Goal: Find specific page/section: Find specific page/section

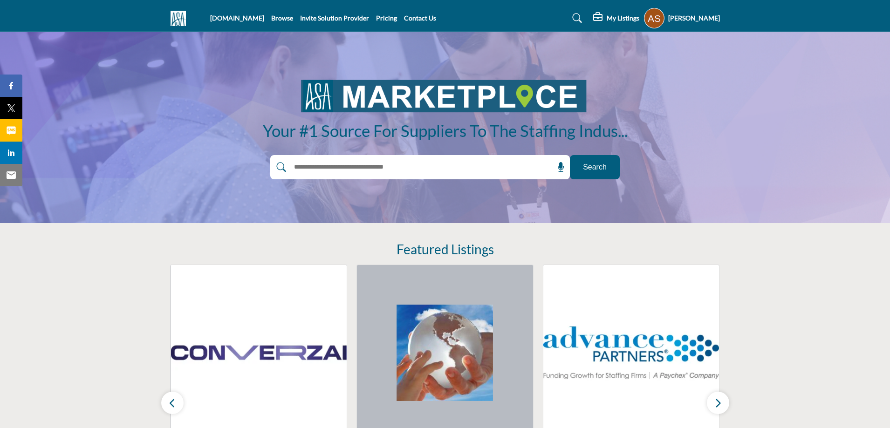
scroll to position [93, 0]
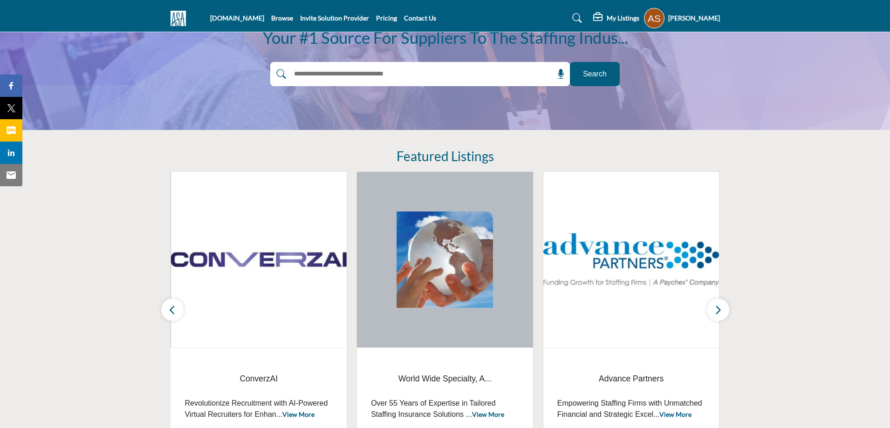
click at [686, 15] on h5 "[PERSON_NAME]" at bounding box center [694, 18] width 52 height 9
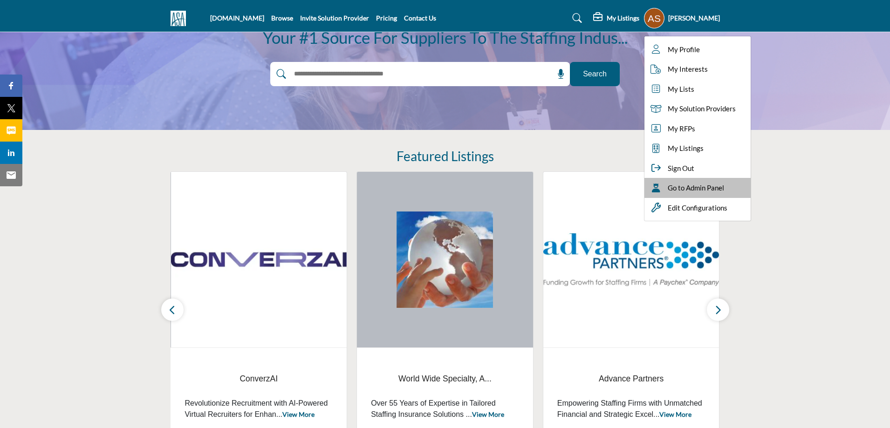
click at [704, 195] on div "Go to Admin Panel" at bounding box center [698, 188] width 106 height 20
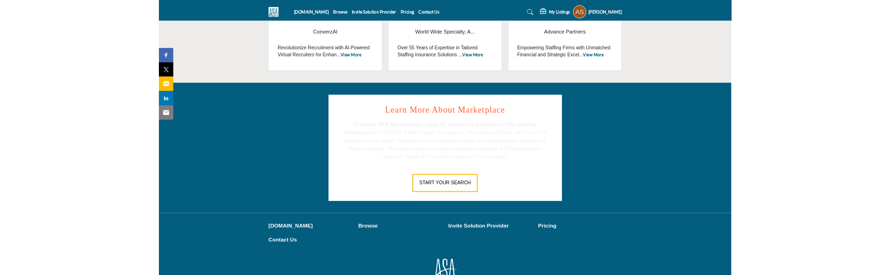
scroll to position [487, 0]
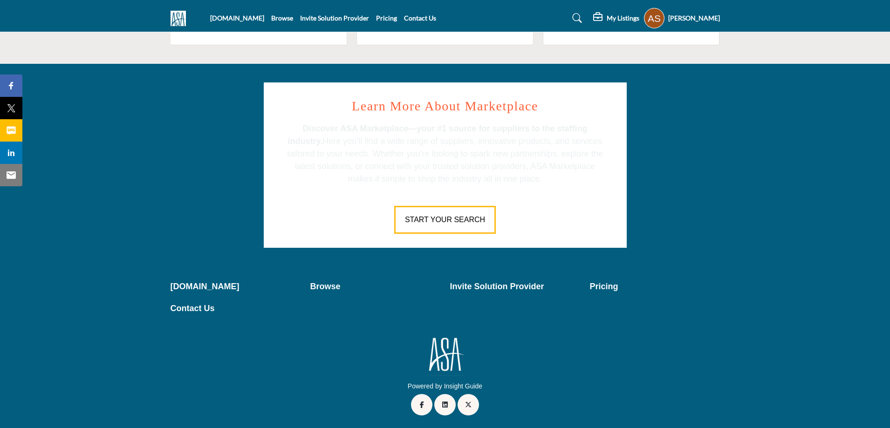
click at [548, 226] on div "Start Your Search" at bounding box center [445, 213] width 321 height 42
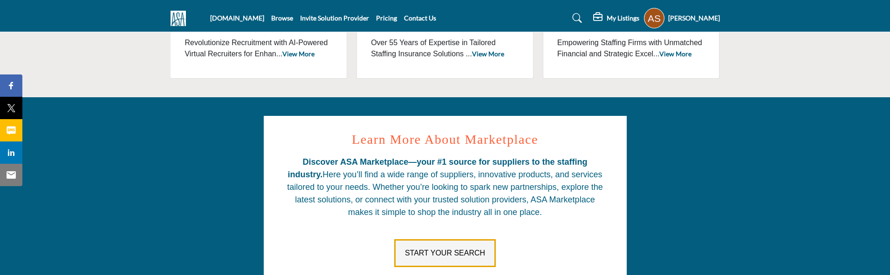
scroll to position [501, 0]
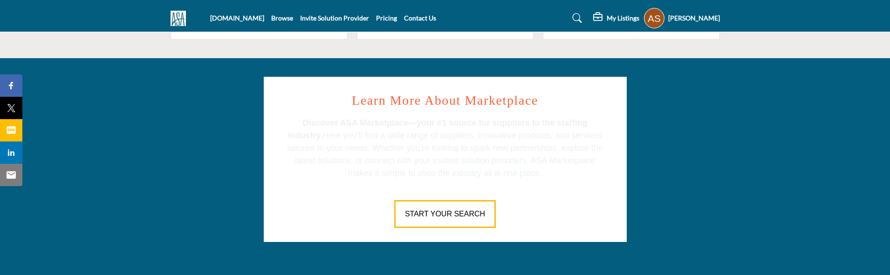
scroll to position [501, 0]
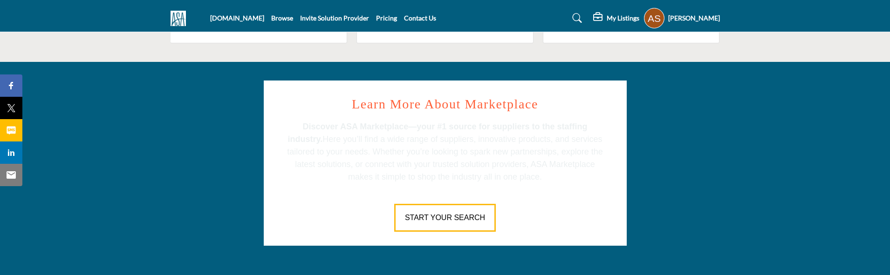
click at [707, 225] on div "Learn More About Marketplace Discover ASA Marketplace—your #1 source for suppli…" at bounding box center [444, 163] width 559 height 165
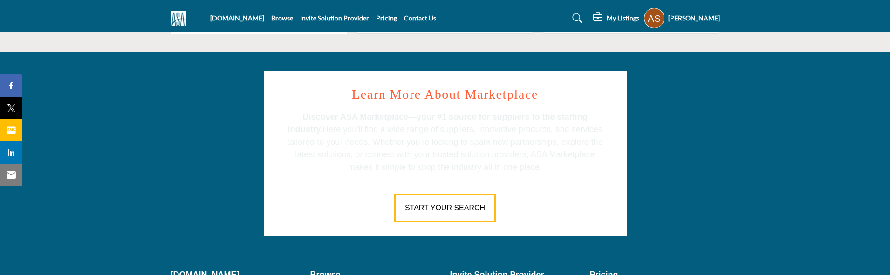
scroll to position [499, 0]
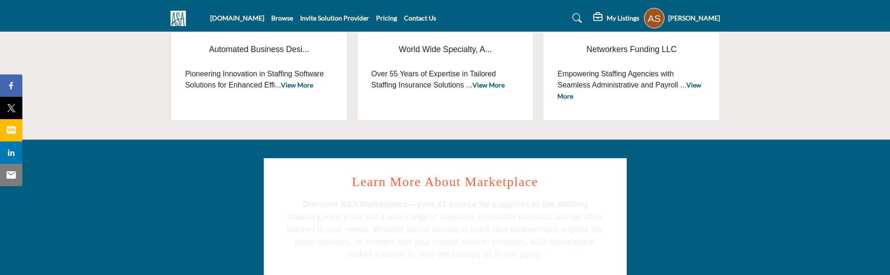
scroll to position [451, 0]
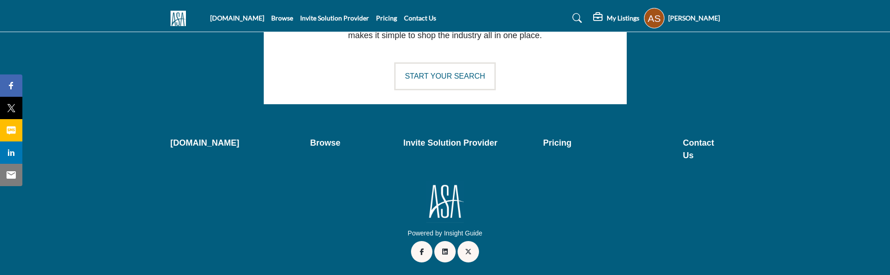
scroll to position [652, 0]
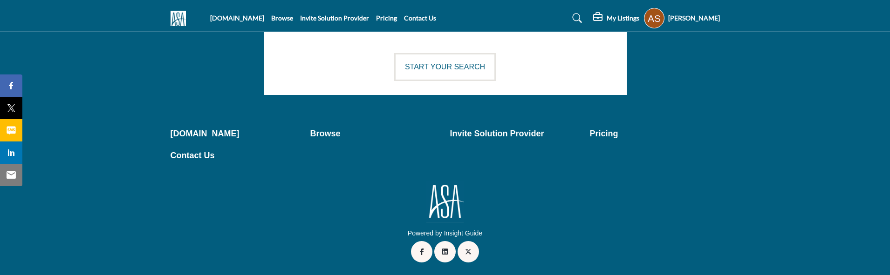
click at [357, 225] on div "Powered by Insight Guide" at bounding box center [445, 209] width 270 height 57
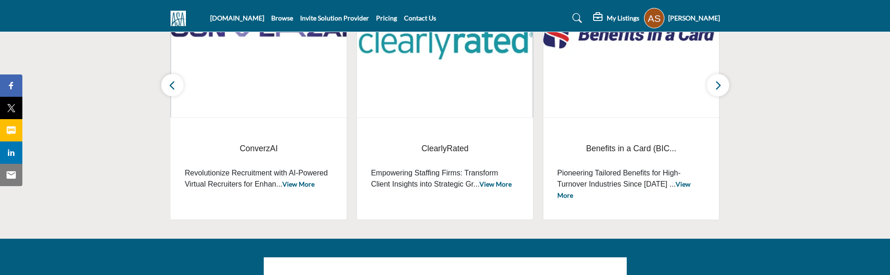
scroll to position [185, 0]
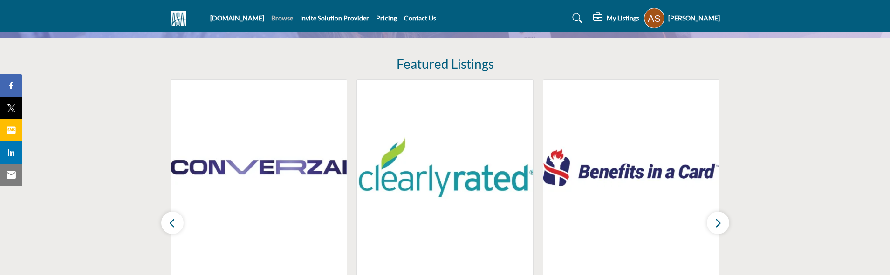
click at [286, 19] on link "Browse" at bounding box center [282, 18] width 22 height 8
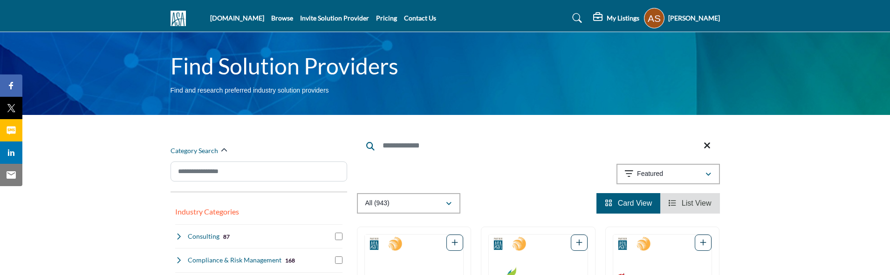
click at [447, 149] on input "Search" at bounding box center [538, 146] width 363 height 22
click at [418, 147] on input "Search" at bounding box center [538, 146] width 363 height 22
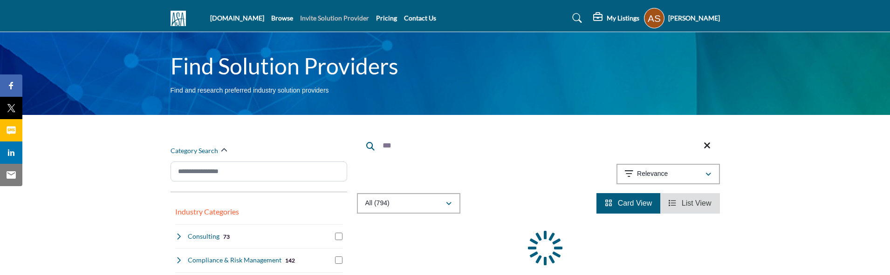
type input "***"
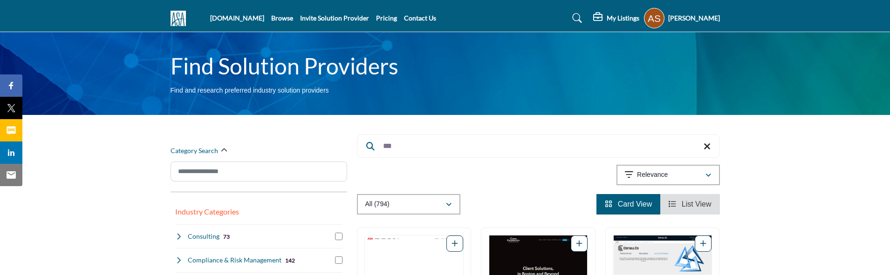
click at [478, 144] on input "***" at bounding box center [538, 146] width 363 height 23
type input "*"
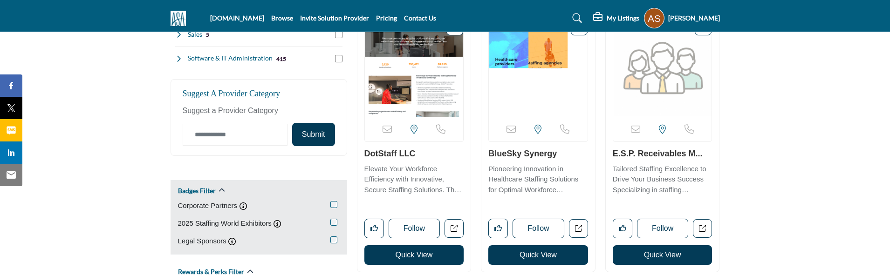
scroll to position [513, 0]
